Goal: Task Accomplishment & Management: Manage account settings

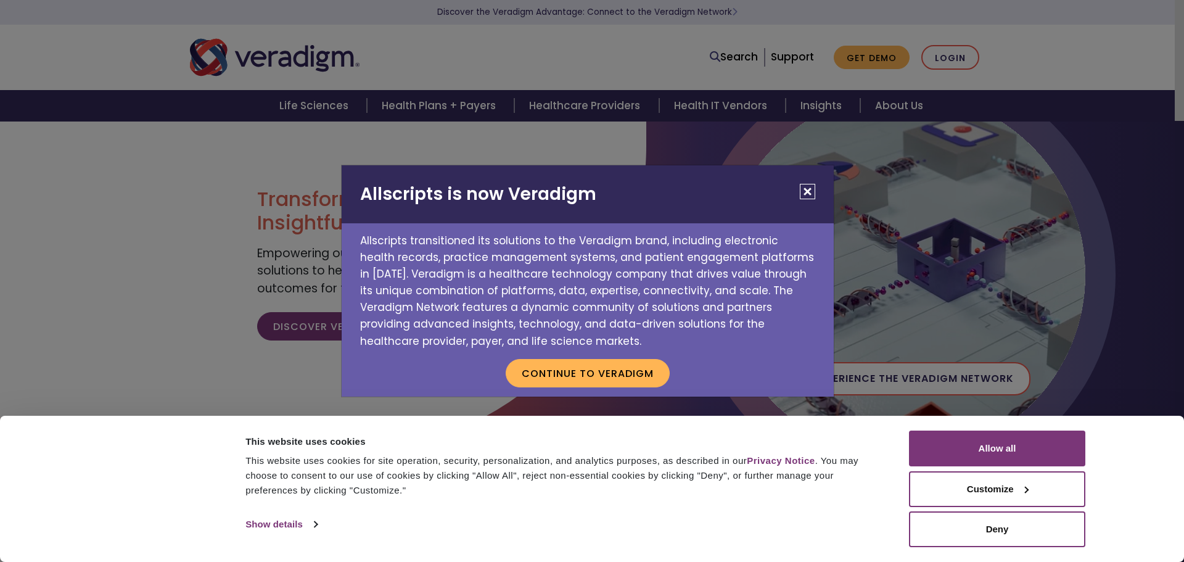
click at [953, 54] on div "Allscripts is now Veradigm Allscripts transitioned its solutions to the Veradig…" at bounding box center [592, 281] width 1184 height 562
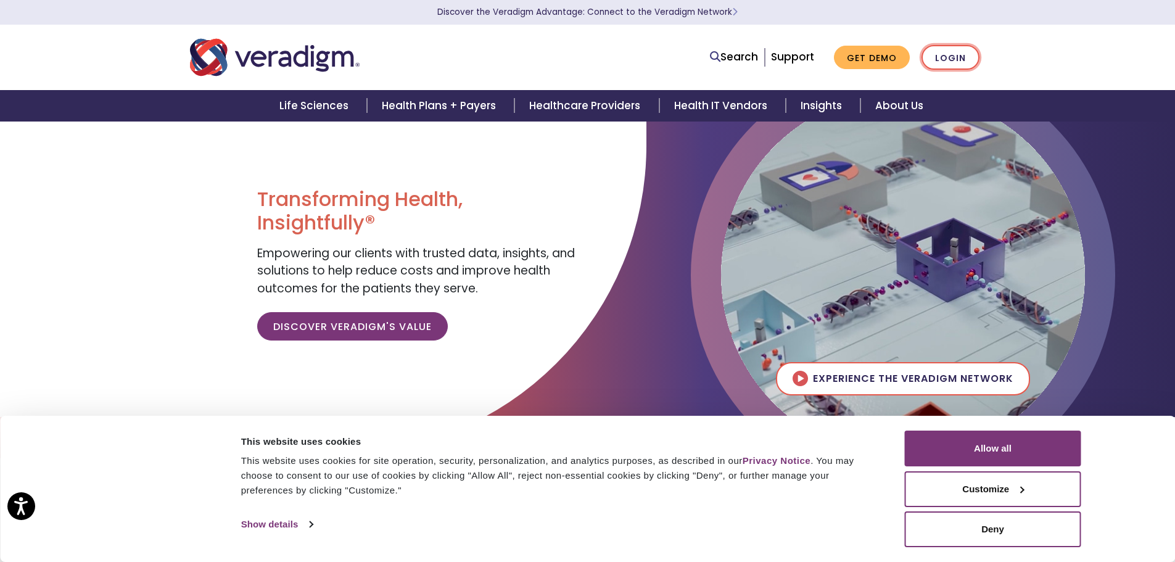
click at [954, 62] on link "Login" at bounding box center [950, 57] width 58 height 25
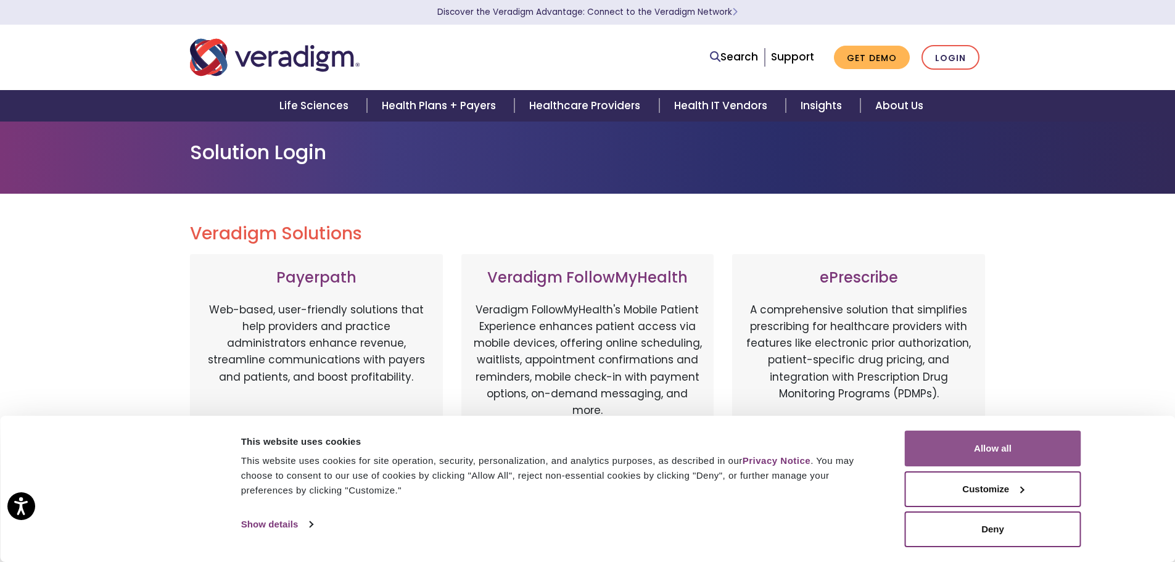
click at [996, 451] on button "Allow all" at bounding box center [993, 448] width 176 height 36
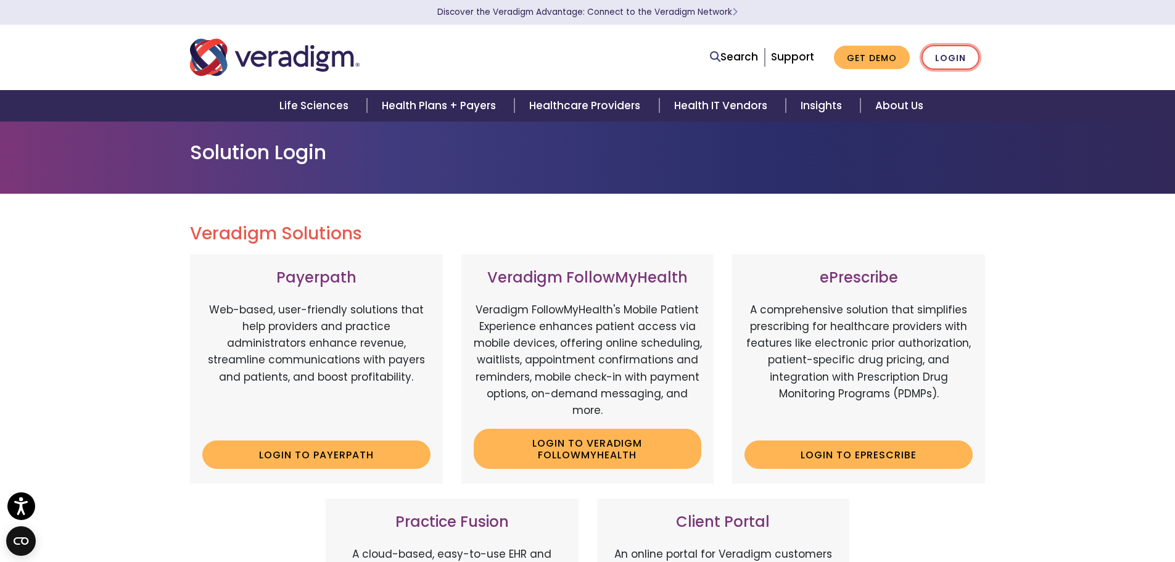
click at [962, 64] on link "Login" at bounding box center [950, 57] width 58 height 25
click at [951, 62] on link "Login" at bounding box center [950, 57] width 58 height 25
